Goal: Task Accomplishment & Management: Manage account settings

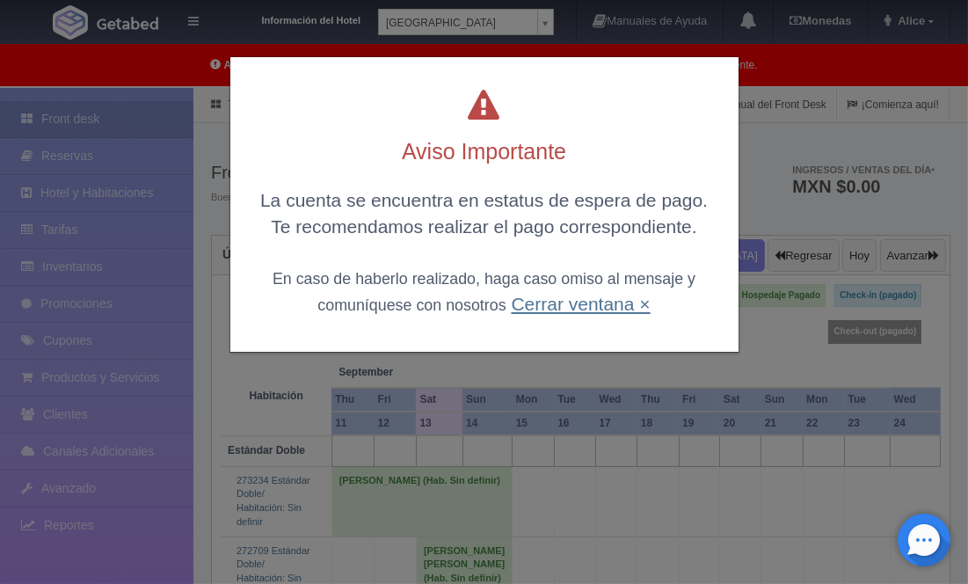
click at [591, 294] on link "Cerrar ventana ×" at bounding box center [580, 304] width 139 height 20
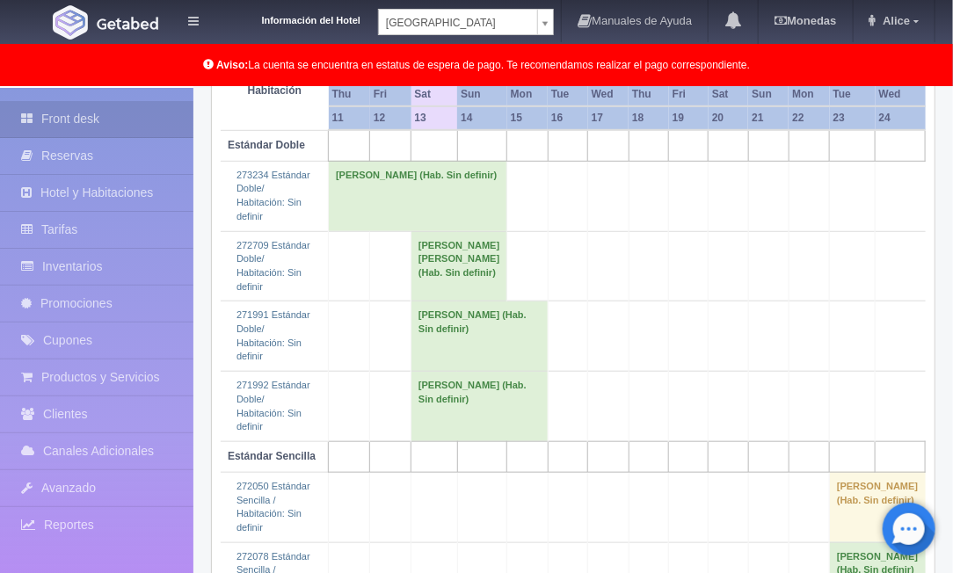
scroll to position [390, 0]
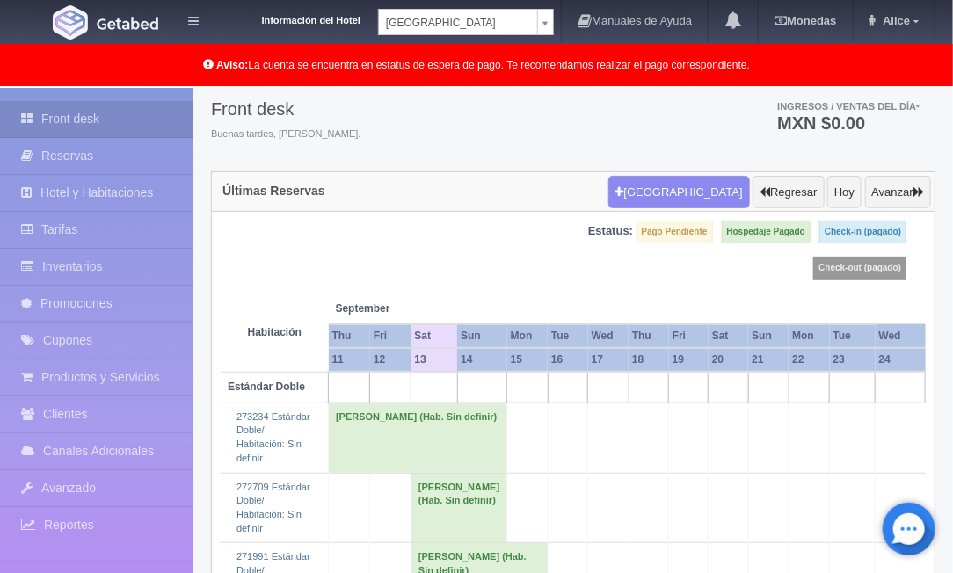
scroll to position [98, 0]
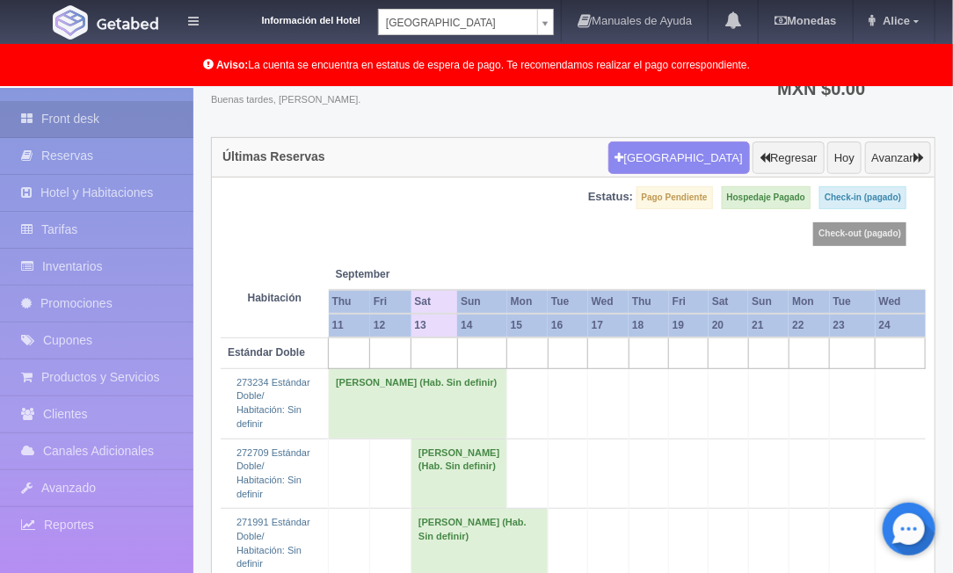
click at [545, 21] on body "Información del Hotel [GEOGRAPHIC_DATA] Campeche [GEOGRAPHIC_DATA] Campeche [GE…" at bounding box center [476, 499] width 953 height 1018
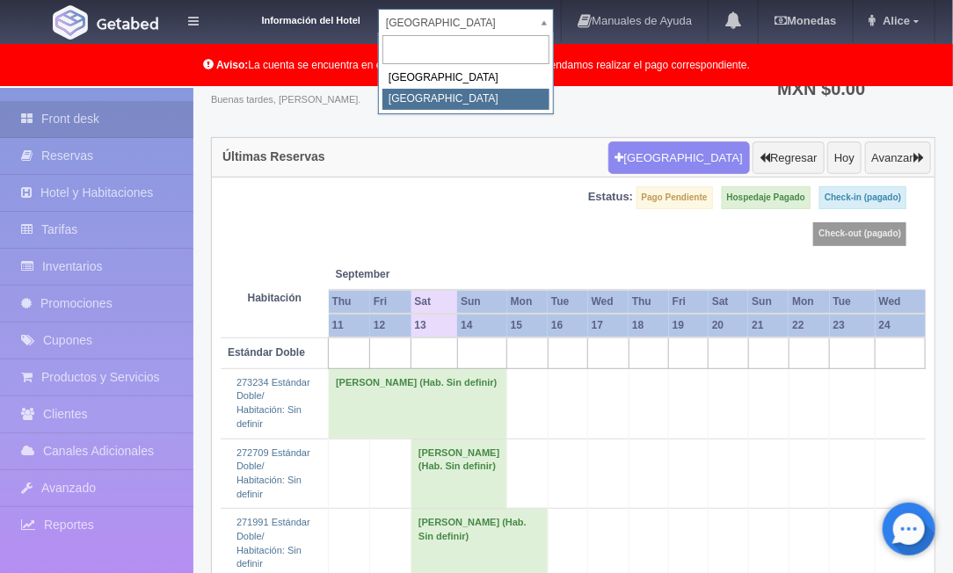
select select "375"
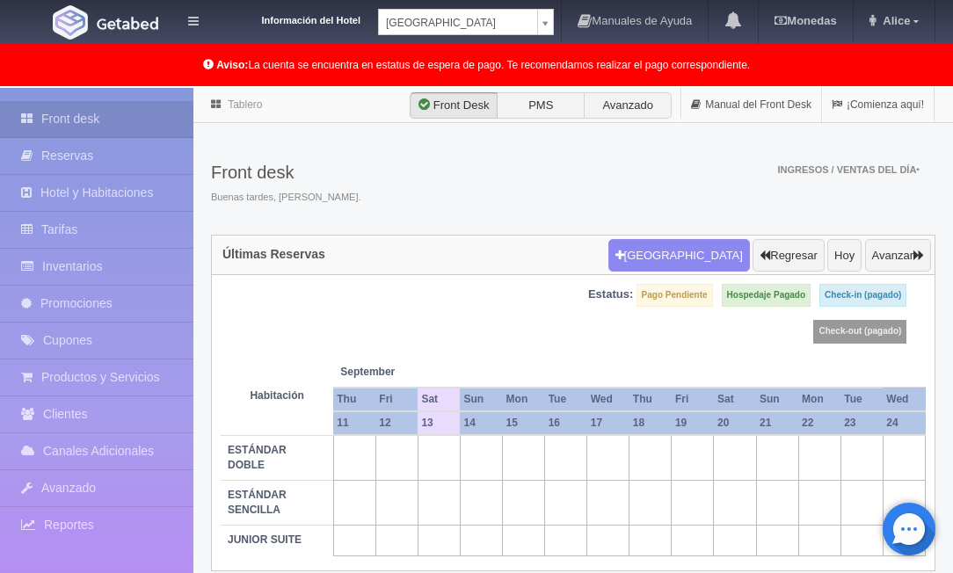
scroll to position [88, 0]
